Goal: Transaction & Acquisition: Purchase product/service

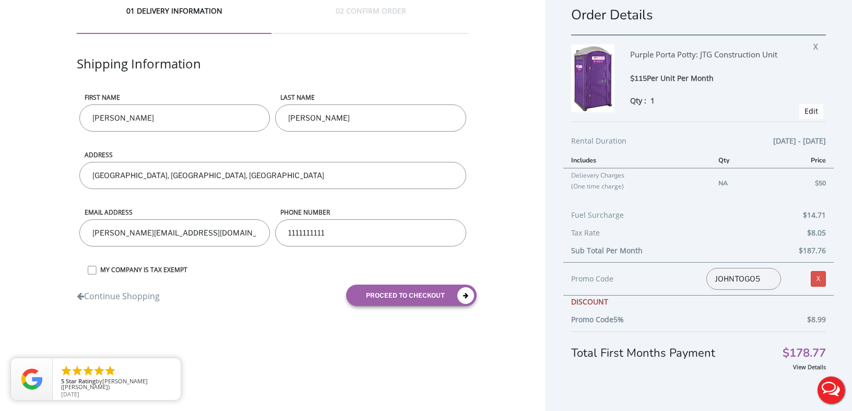
click at [92, 175] on input "[GEOGRAPHIC_DATA], [GEOGRAPHIC_DATA], [GEOGRAPHIC_DATA]" at bounding box center [272, 175] width 387 height 27
click at [250, 175] on input "[STREET_ADDRESS]" at bounding box center [272, 175] width 387 height 27
type input "[STREET_ADDRESS]"
drag, startPoint x: 339, startPoint y: 232, endPoint x: 285, endPoint y: 232, distance: 54.3
click at [285, 232] on input "1111111111" at bounding box center [370, 232] width 191 height 27
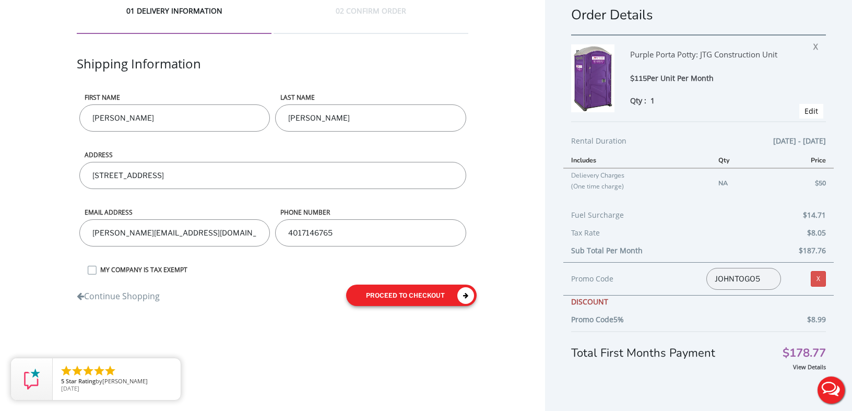
type input "4017146765"
click at [407, 297] on button "proceed to checkout" at bounding box center [411, 295] width 131 height 21
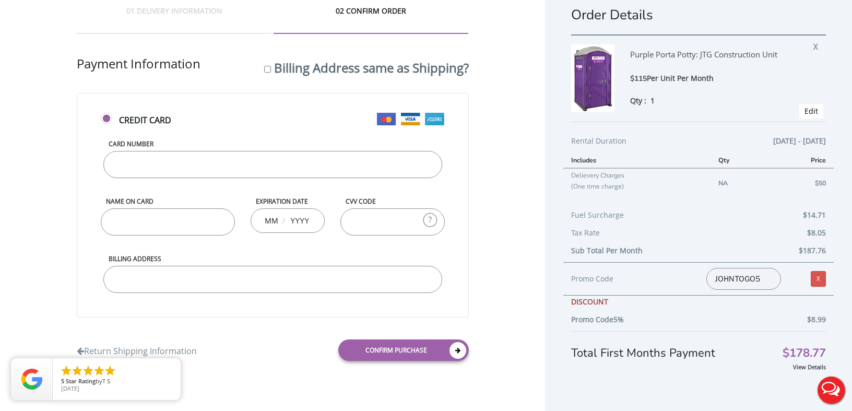
click at [144, 170] on input "Card Number" at bounding box center [272, 164] width 339 height 27
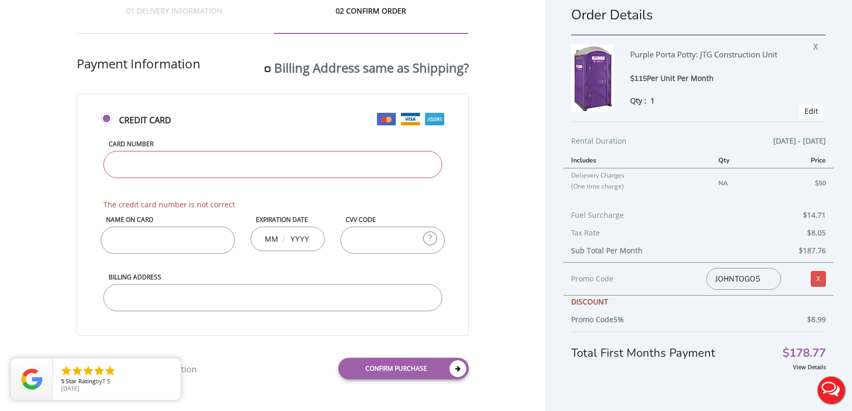
click at [264, 69] on input "Billing Address same as Shipping?" at bounding box center [267, 69] width 7 height 7
checkbox input "true"
type input "[STREET_ADDRESS]"
click at [264, 71] on input "Billing Address same as Shipping?" at bounding box center [267, 69] width 7 height 7
checkbox input "false"
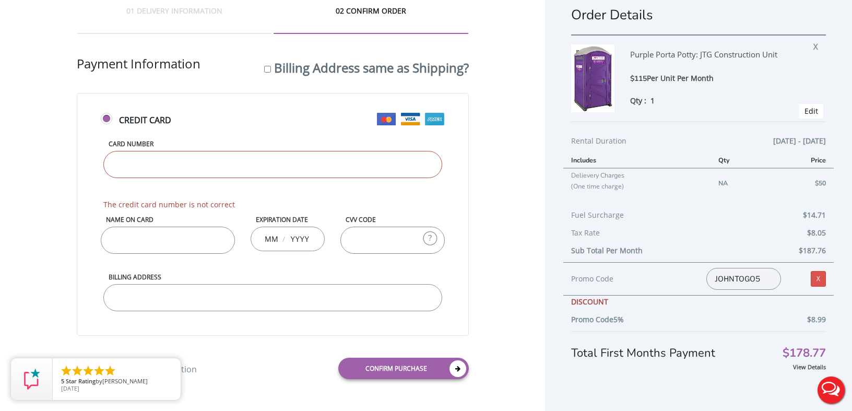
click at [147, 170] on input "Card Number" at bounding box center [272, 164] width 339 height 27
type input "[CREDIT_CARD_NUMBER]"
type input "[PERSON_NAME]"
type input "07"
type input "2027"
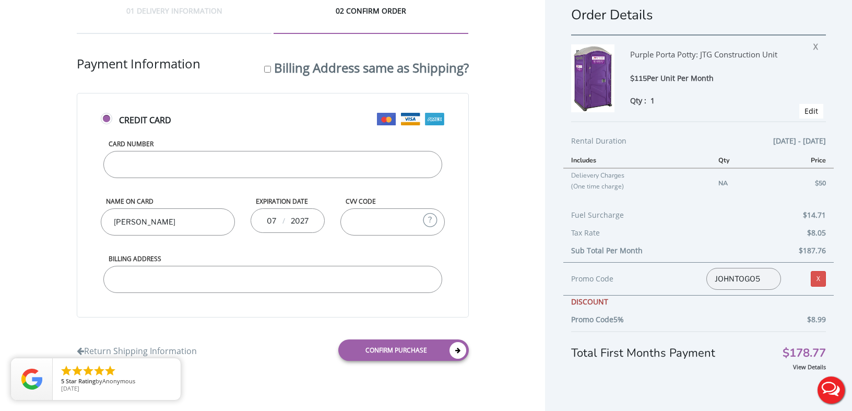
click at [378, 224] on input "CVV Code" at bounding box center [393, 221] width 104 height 27
type input "481"
click at [245, 276] on input "Billing Address" at bounding box center [272, 279] width 339 height 27
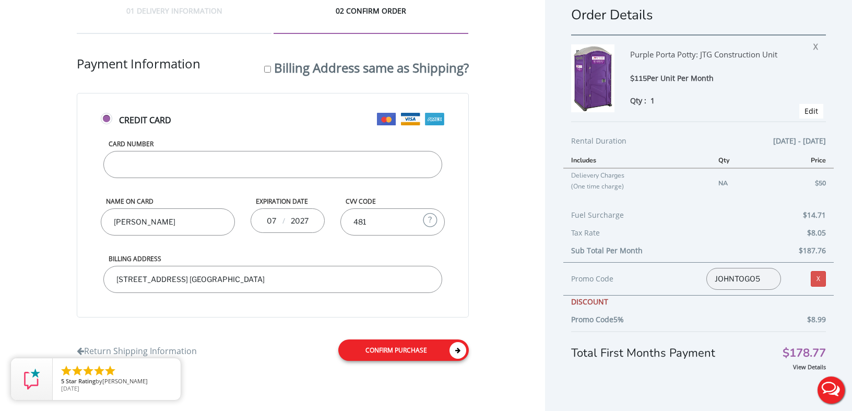
type input "[STREET_ADDRESS] [GEOGRAPHIC_DATA]"
click at [407, 351] on link "Confirm purchase" at bounding box center [403, 349] width 131 height 21
